Goal: Find specific page/section: Find specific page/section

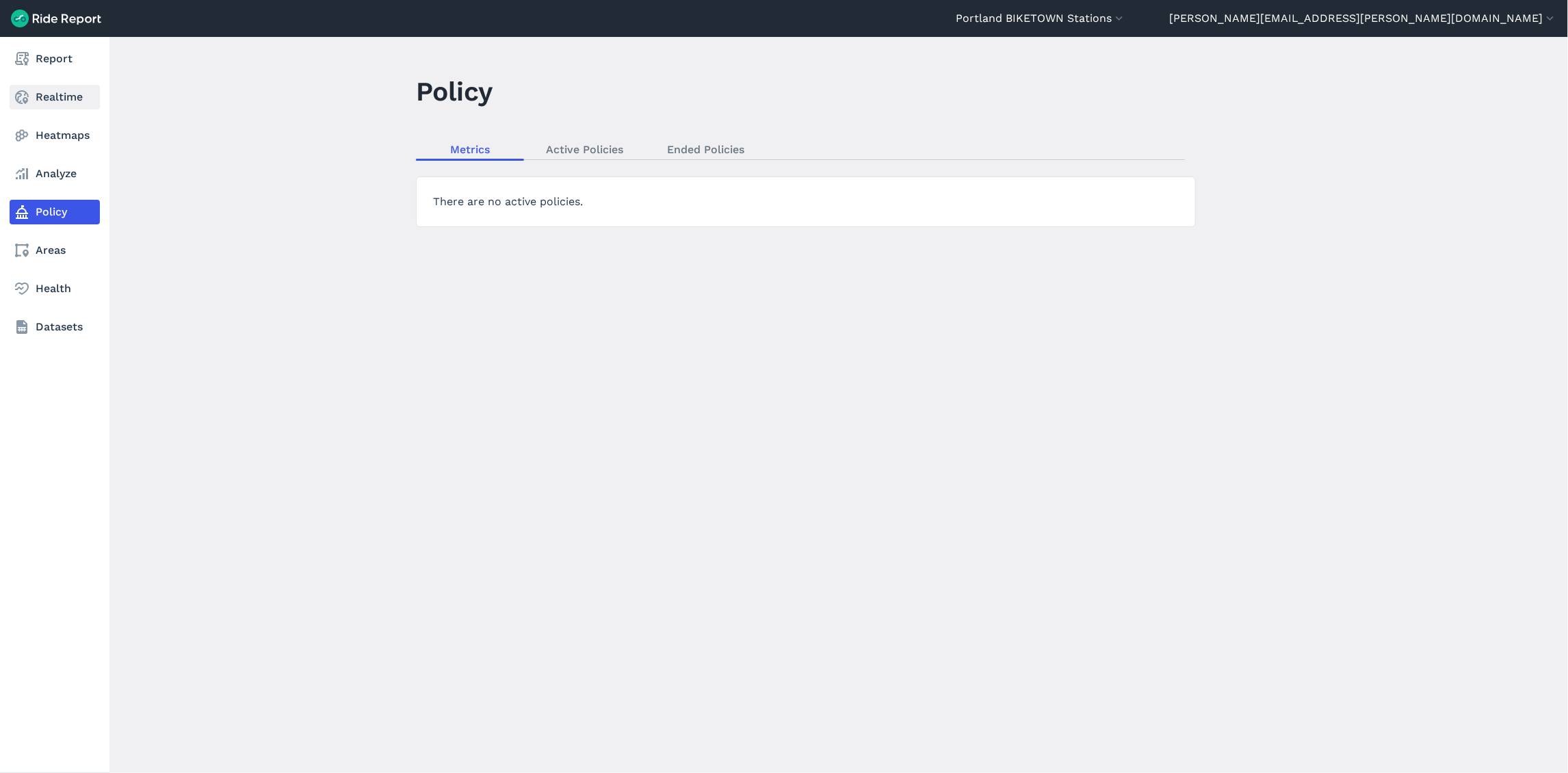
scroll to position [7481, 0]
click at [30, 91] on icon at bounding box center [22, 97] width 16 height 16
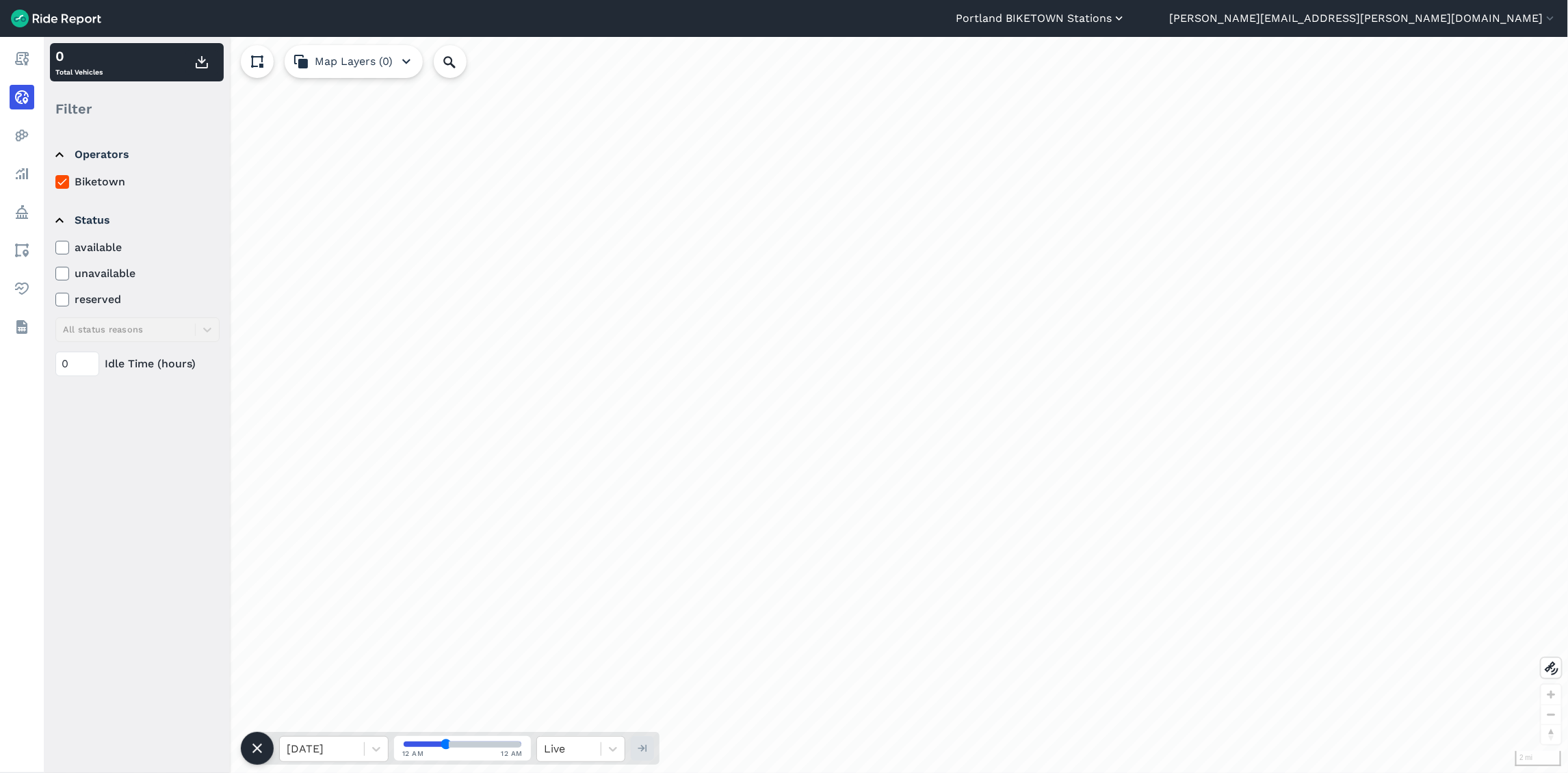
click at [1126, 20] on icon "button" at bounding box center [1119, 19] width 13 height 13
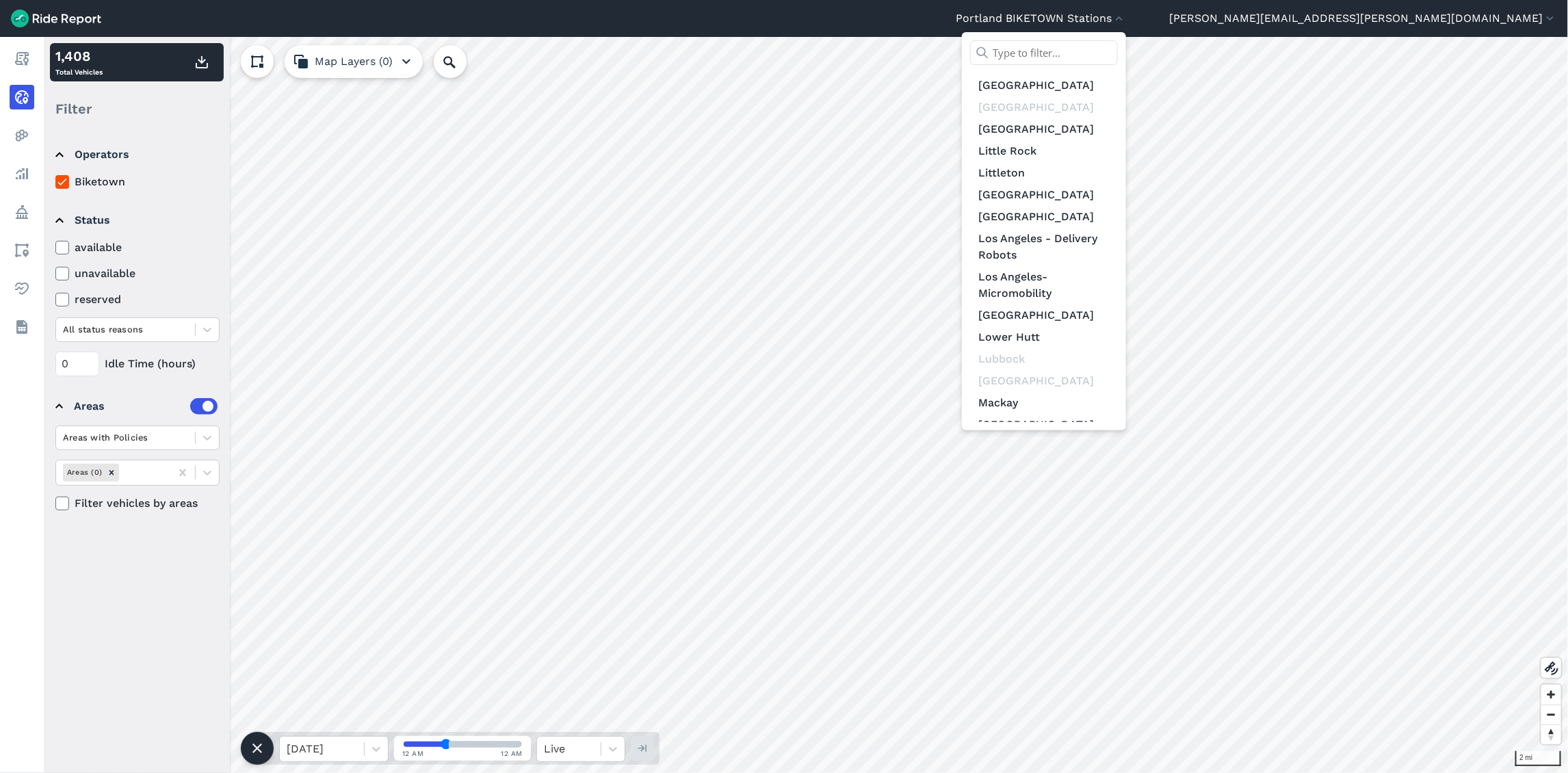
scroll to position [4276, 0]
click at [1118, 521] on link "[GEOGRAPHIC_DATA]" at bounding box center [1044, 532] width 148 height 22
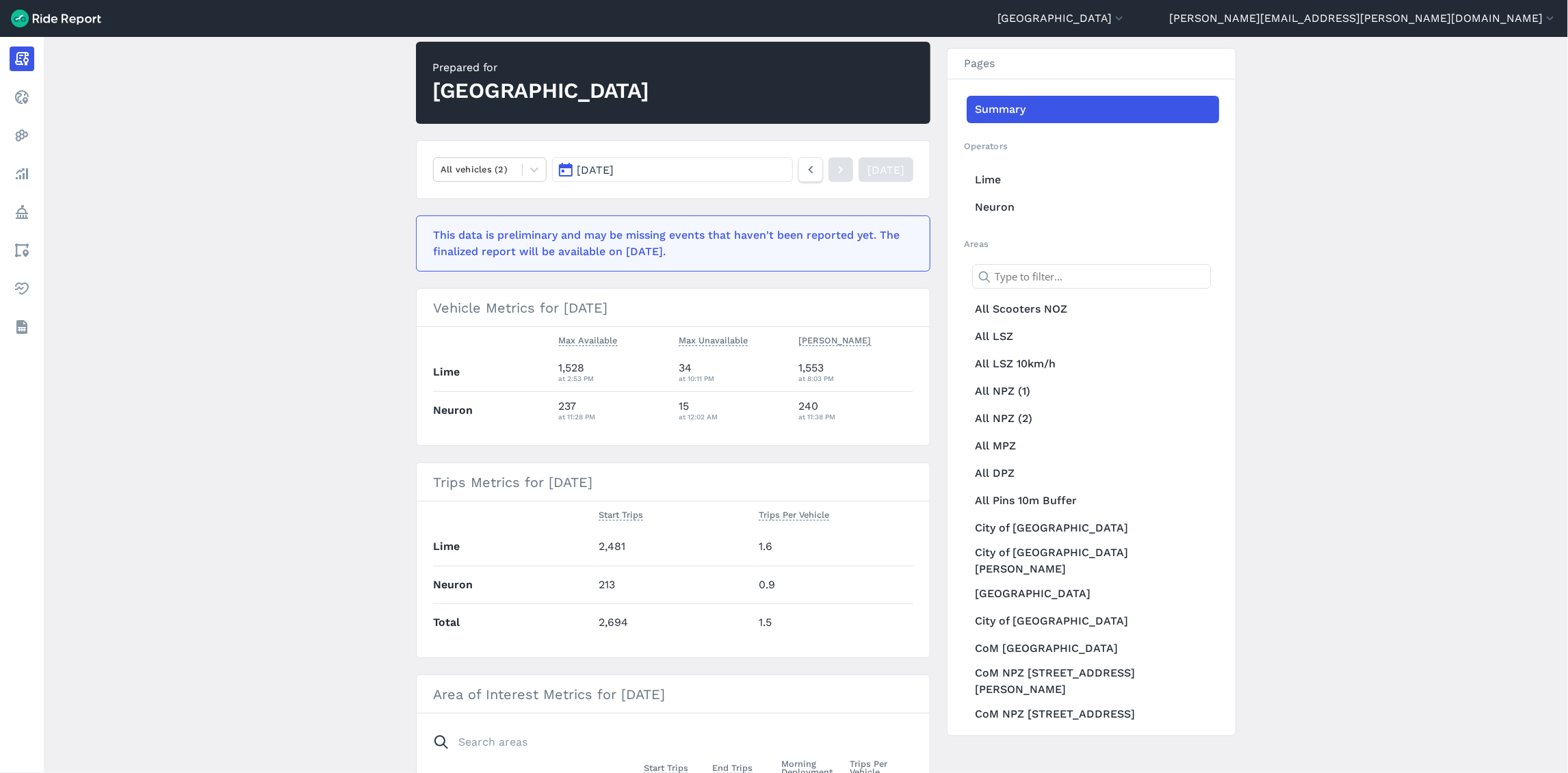
scroll to position [119, 0]
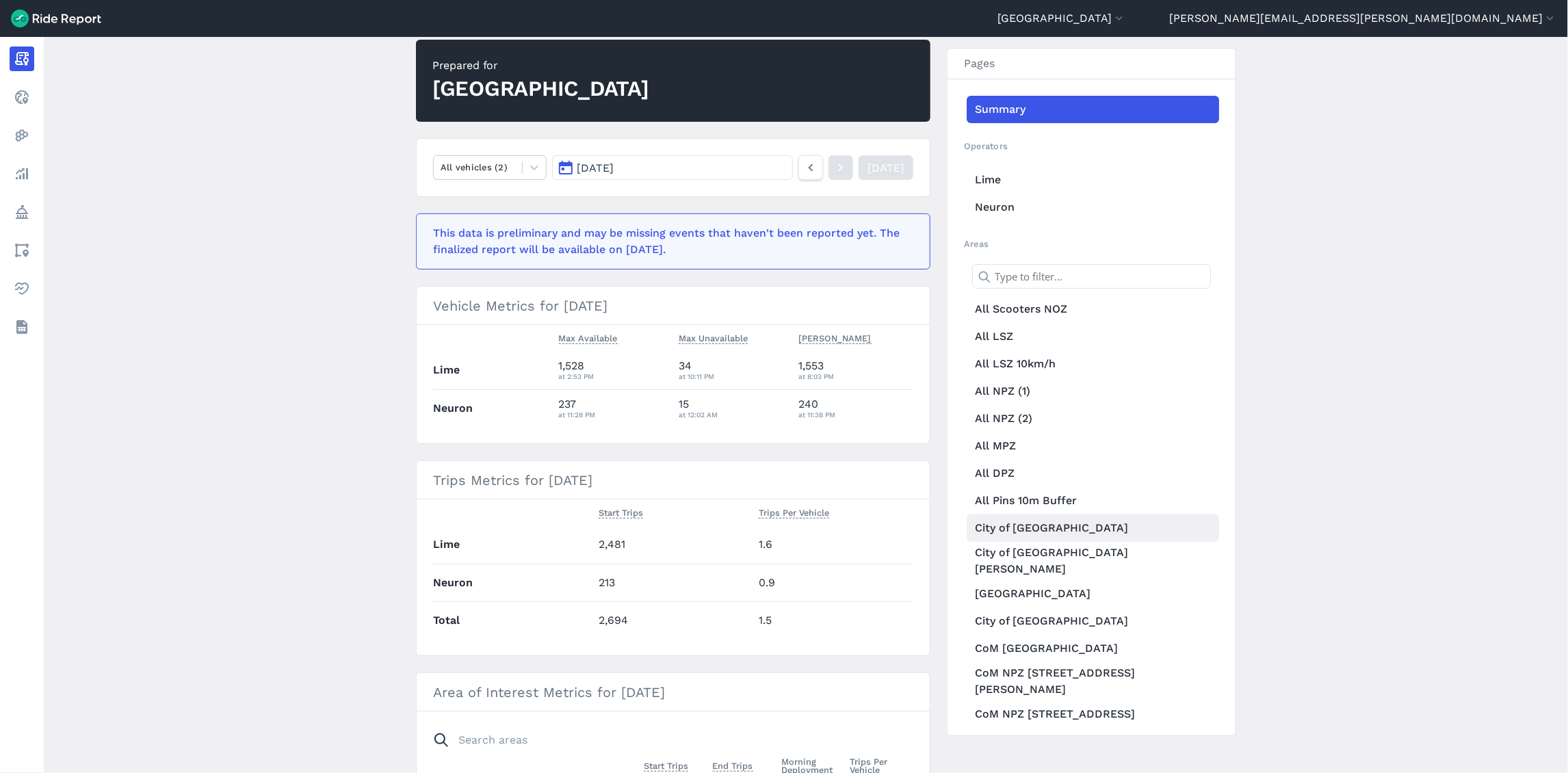
click at [1050, 533] on link "City of [GEOGRAPHIC_DATA]" at bounding box center [1093, 528] width 252 height 27
